Goal: Find specific page/section: Find specific page/section

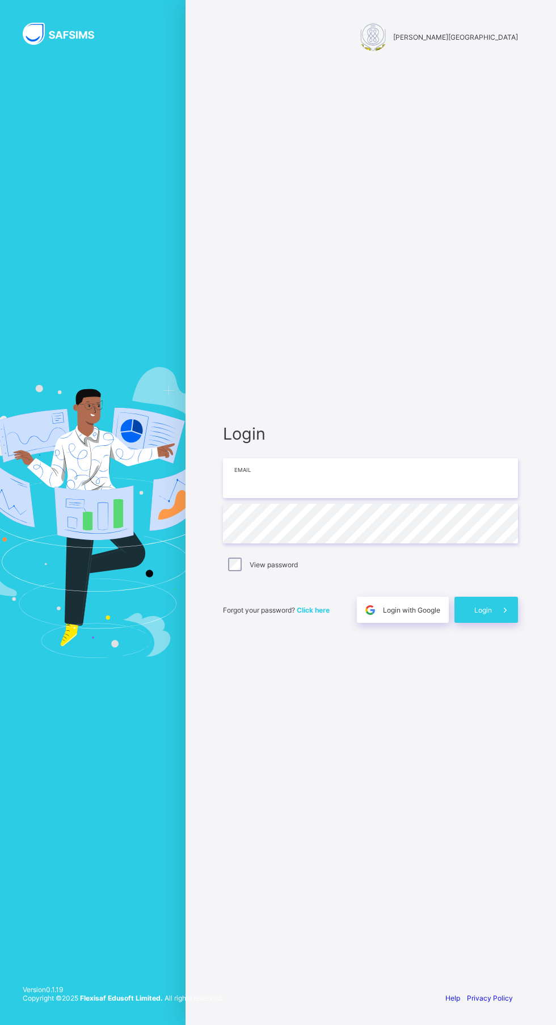
click at [327, 498] on input "email" at bounding box center [370, 478] width 295 height 40
type input "**********"
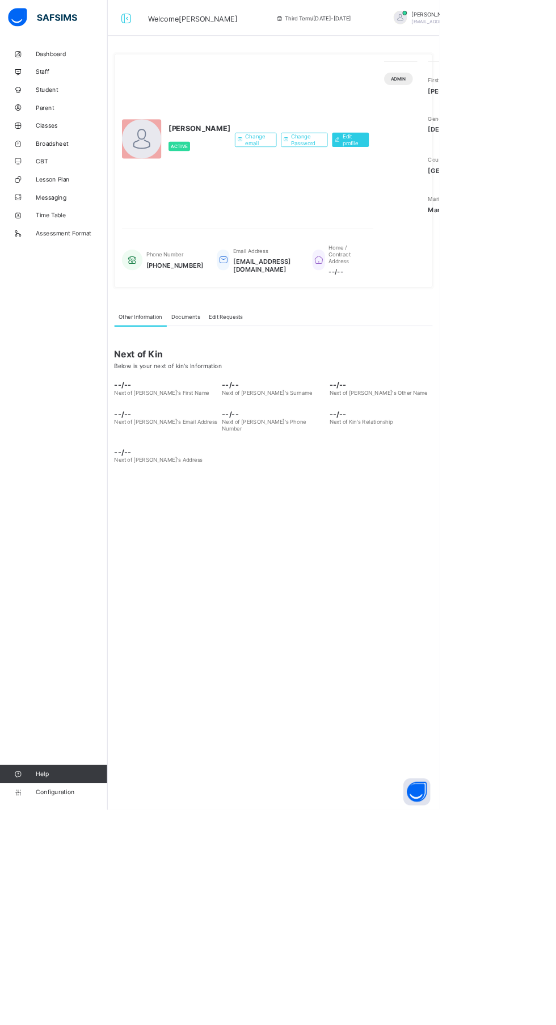
click at [95, 184] on span "Broadsheet" at bounding box center [90, 181] width 91 height 9
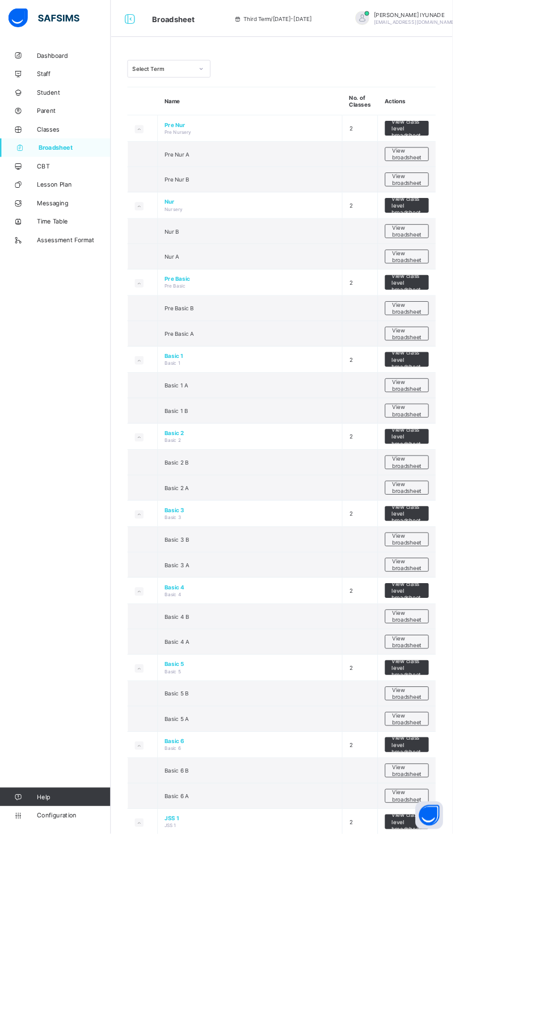
click at [513, 183] on span "View broadsheet" at bounding box center [500, 189] width 36 height 17
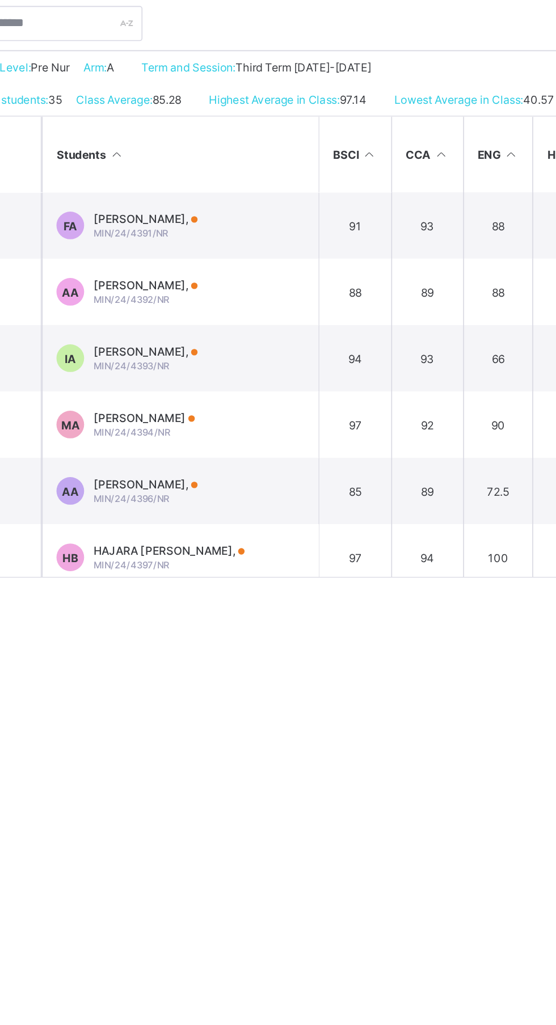
scroll to position [7, 0]
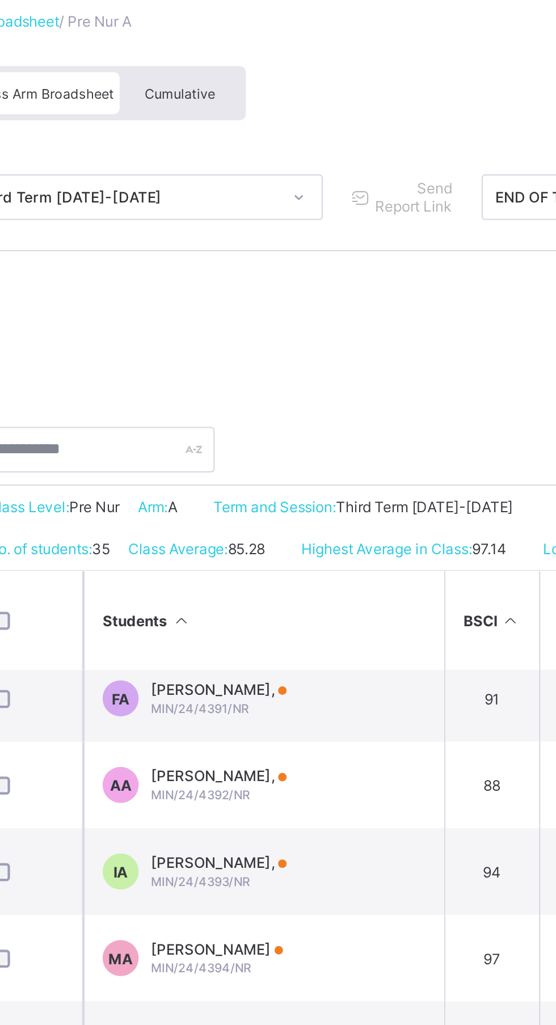
click at [258, 120] on span "Cumulative" at bounding box center [250, 118] width 33 height 8
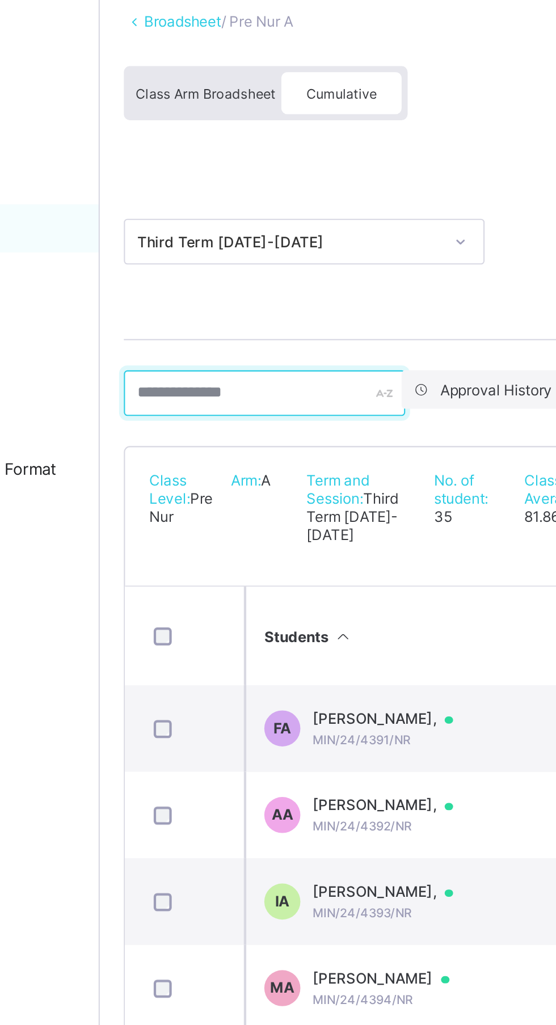
click at [213, 260] on input "text" at bounding box center [214, 260] width 133 height 22
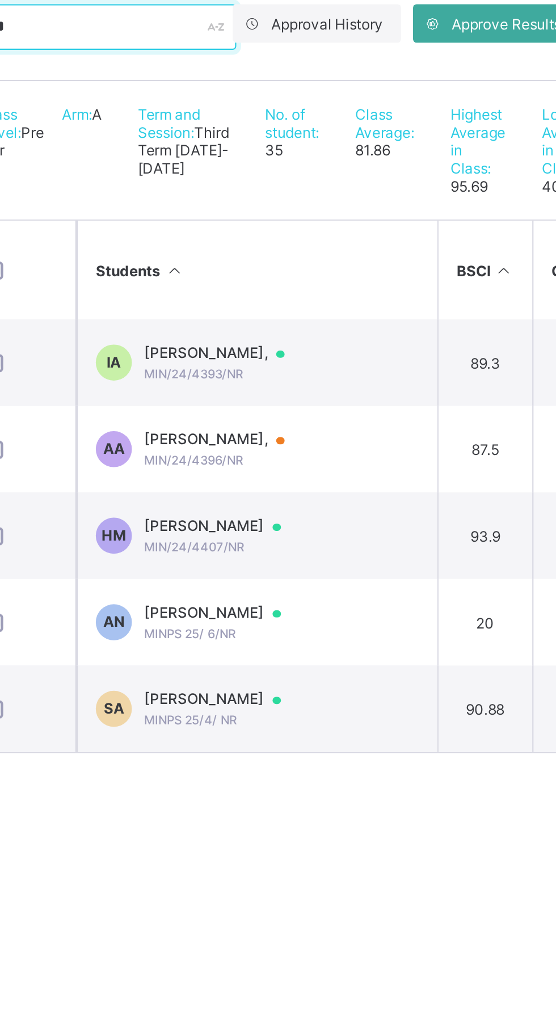
type input "******"
click at [314, 418] on div at bounding box center [305, 413] width 17 height 9
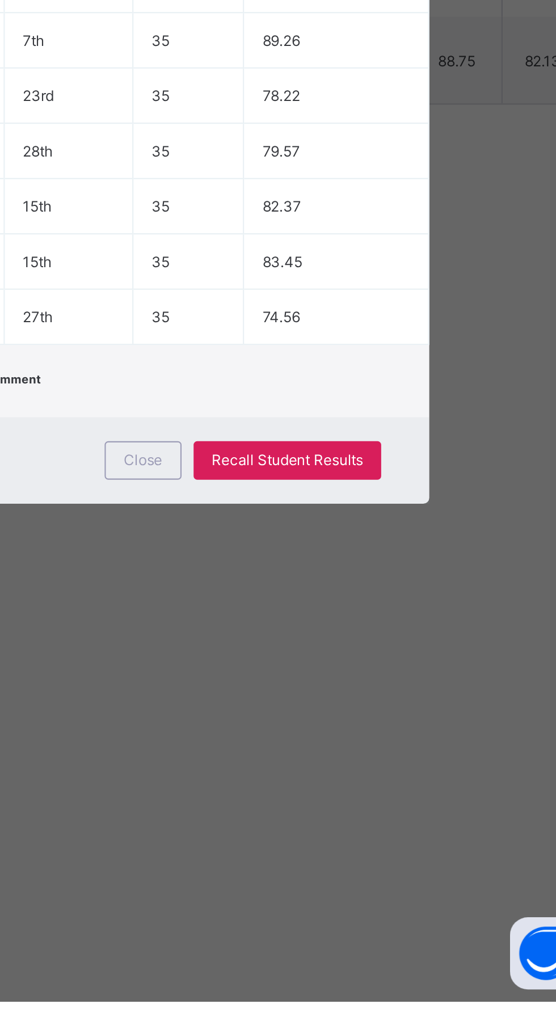
click at [450, 779] on div "Recall Student Results" at bounding box center [405, 770] width 89 height 18
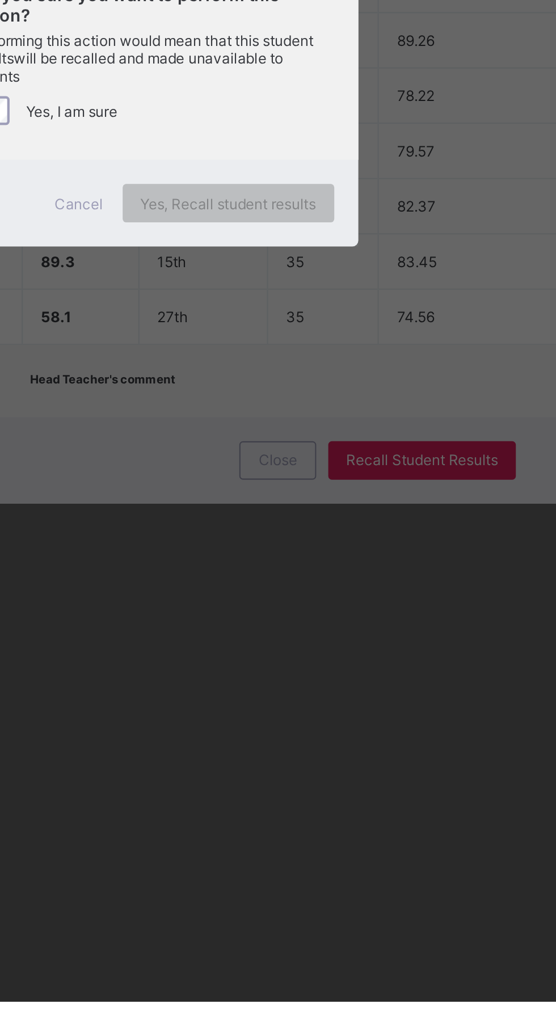
click at [361, 521] on textarea at bounding box center [278, 492] width 172 height 57
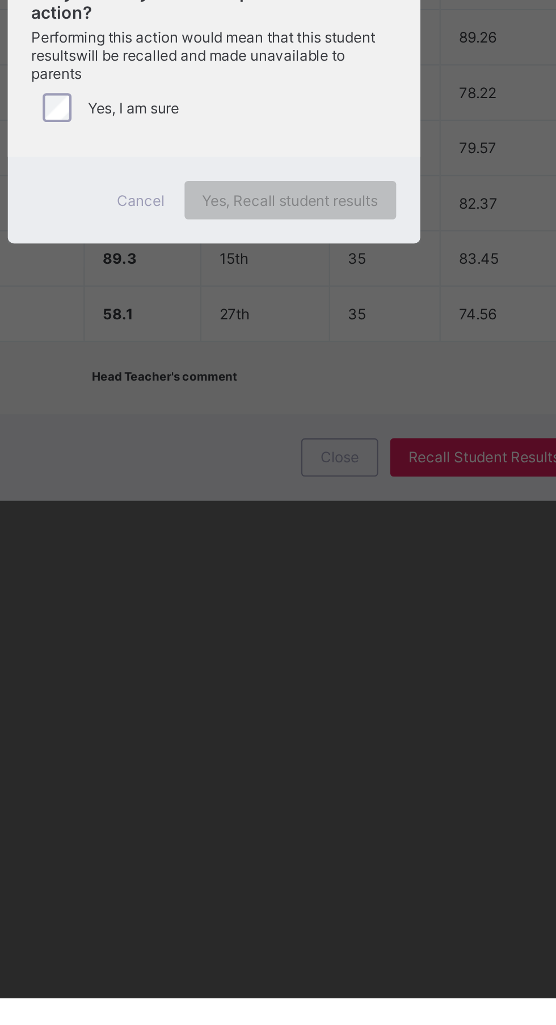
type textarea "*"
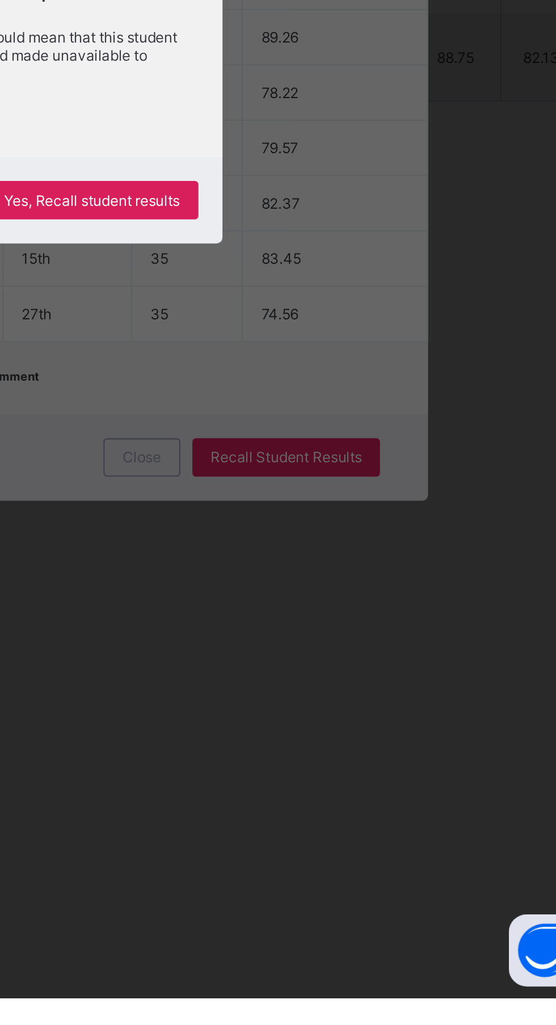
click at [356, 653] on span "Yes, Recall student results" at bounding box center [314, 649] width 83 height 9
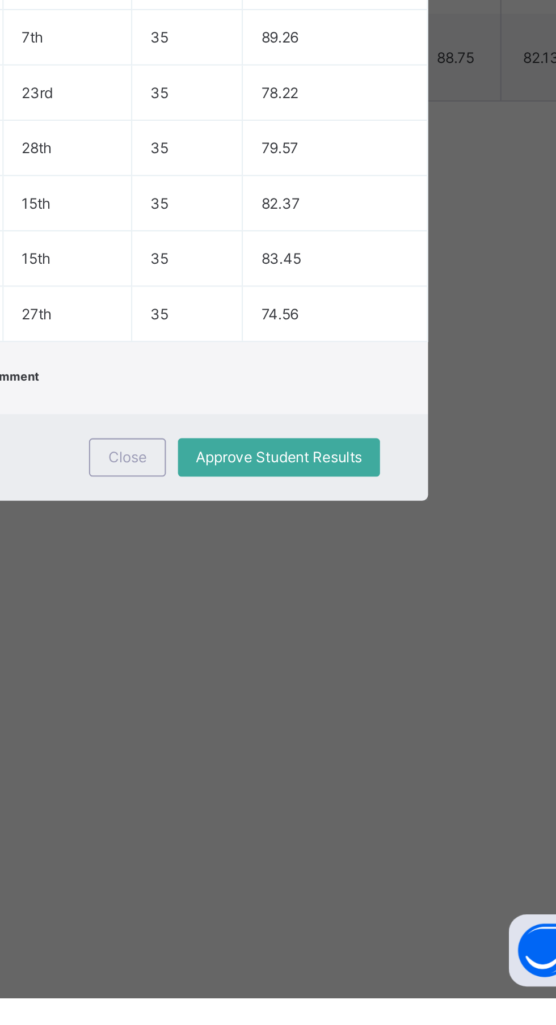
click at [340, 774] on span "Close" at bounding box center [331, 769] width 18 height 9
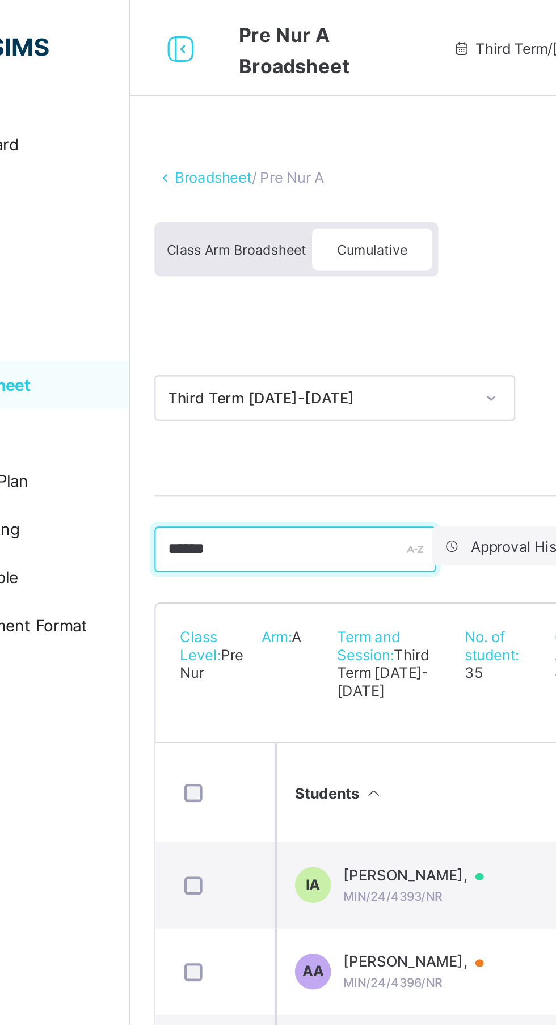
click at [202, 261] on input "******" at bounding box center [214, 260] width 133 height 22
type input "*"
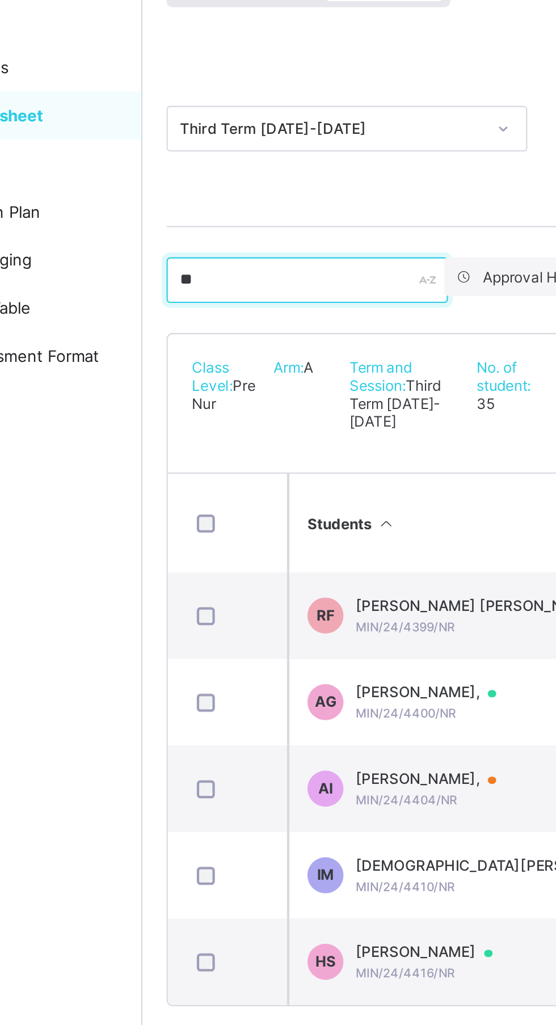
type input "***"
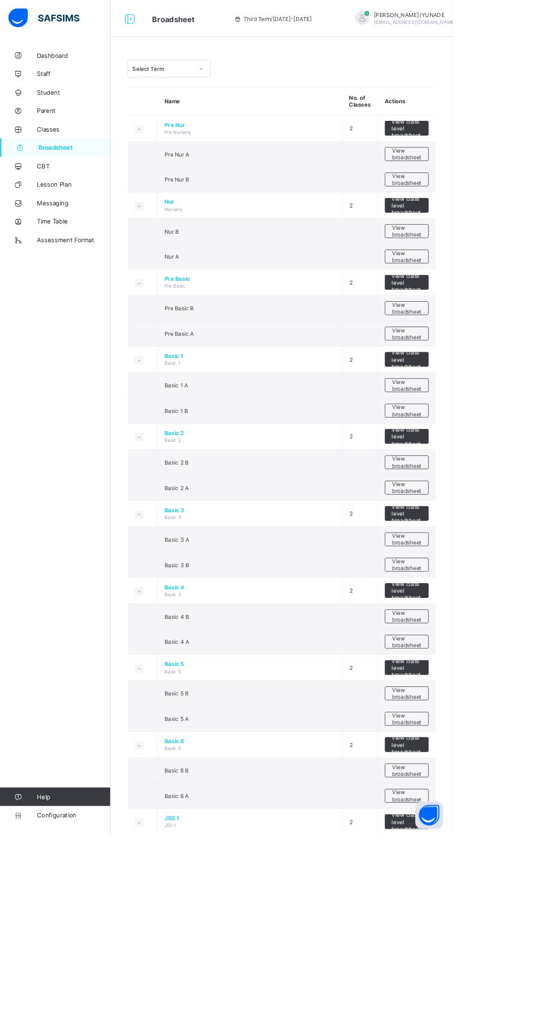
click at [99, 185] on span "Broadsheet" at bounding box center [91, 181] width 89 height 9
click at [517, 225] on span "View broadsheet" at bounding box center [500, 220] width 36 height 17
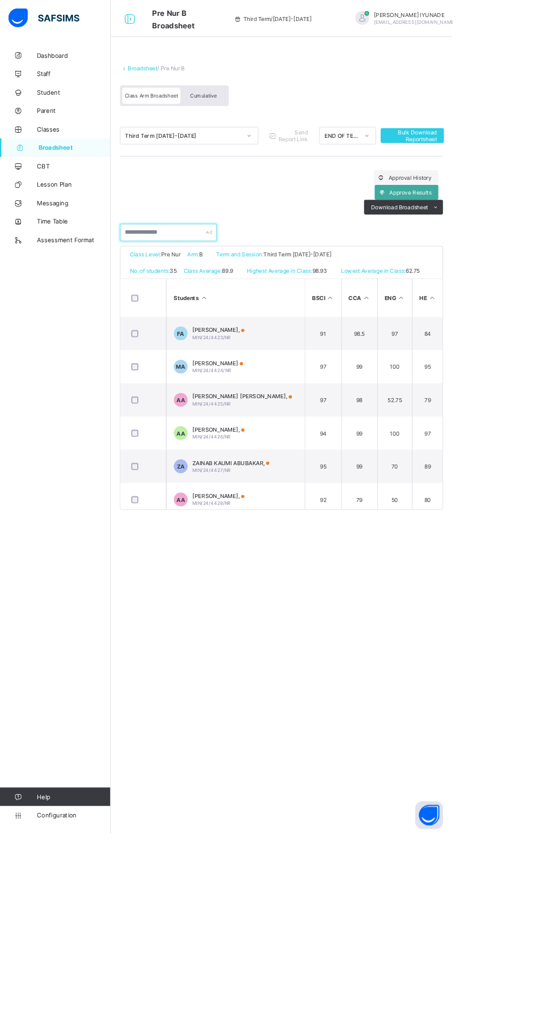
click at [208, 284] on input "text" at bounding box center [207, 286] width 119 height 22
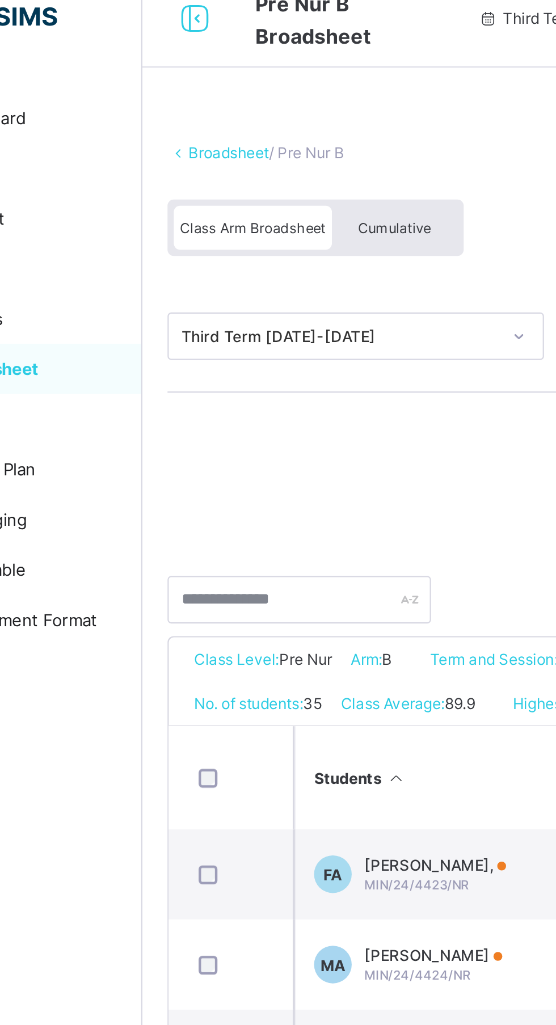
click at [261, 115] on span "Cumulative" at bounding box center [250, 118] width 33 height 8
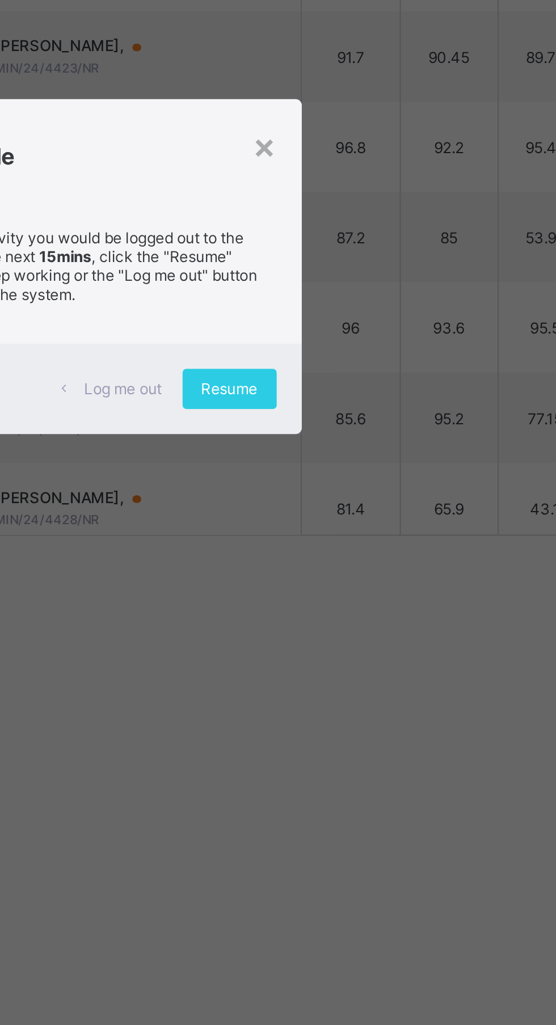
click at [313, 572] on span "Log me out" at bounding box center [294, 567] width 35 height 9
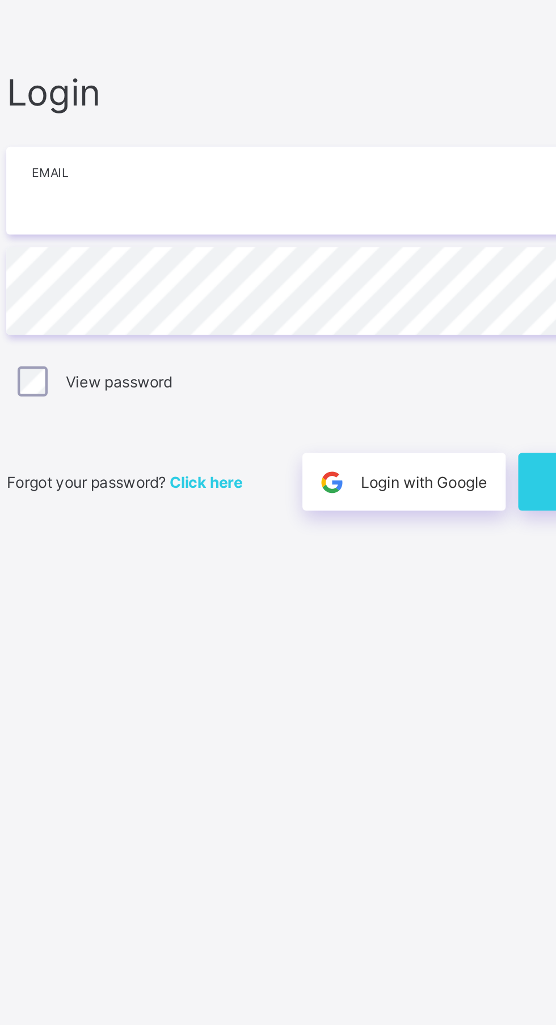
click at [313, 498] on input "email" at bounding box center [370, 478] width 295 height 40
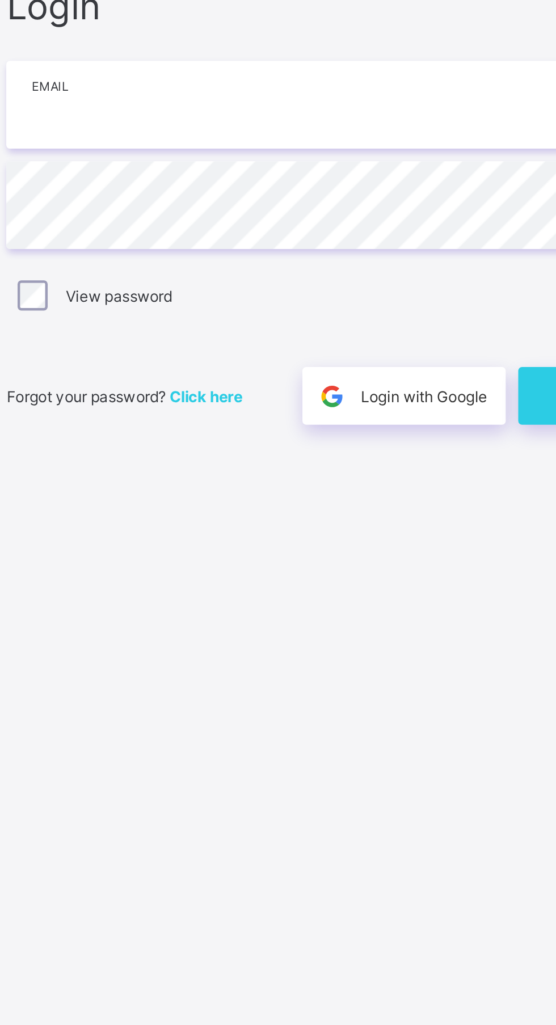
type input "**********"
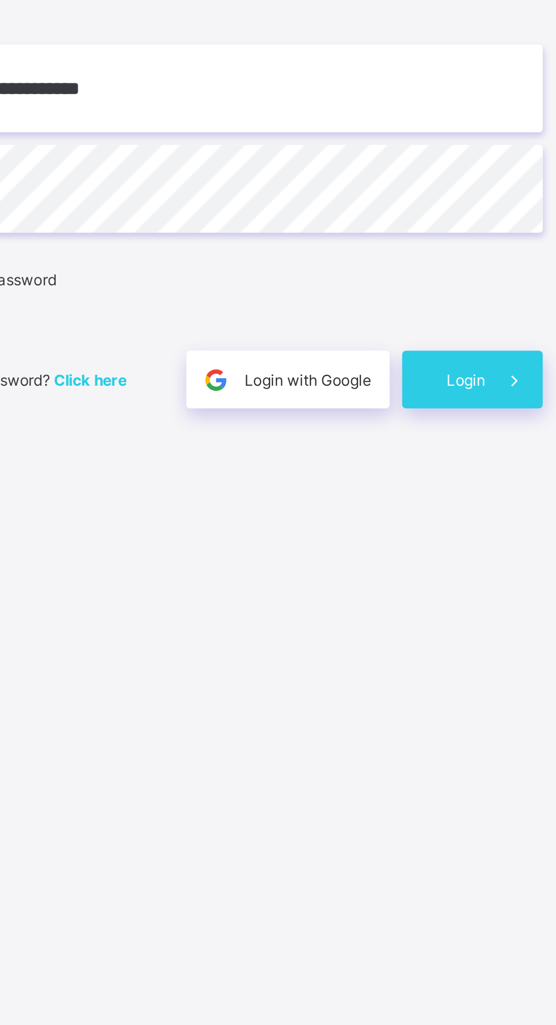
click at [496, 623] on span at bounding box center [505, 610] width 26 height 26
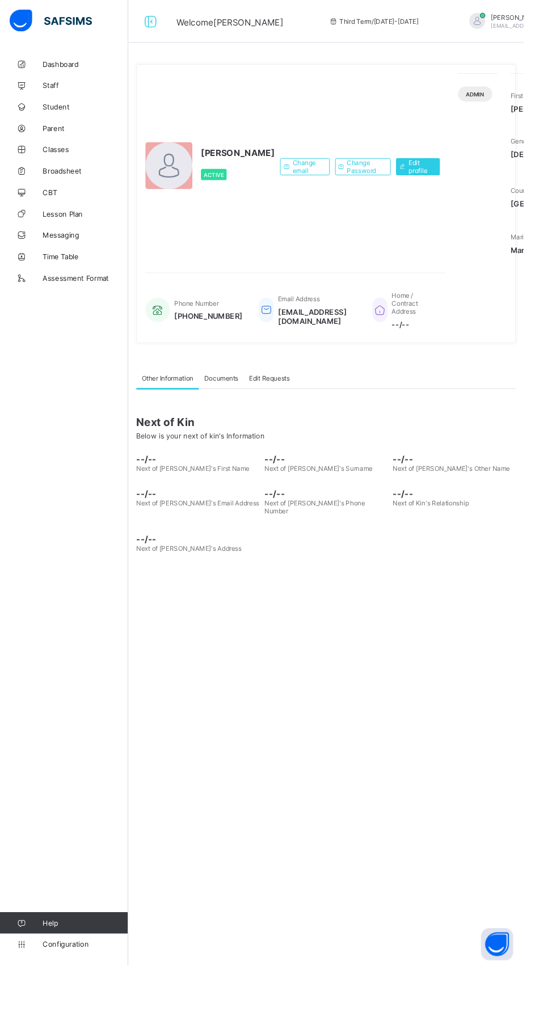
click at [82, 182] on span "Broadsheet" at bounding box center [90, 181] width 91 height 9
